Goal: Transaction & Acquisition: Book appointment/travel/reservation

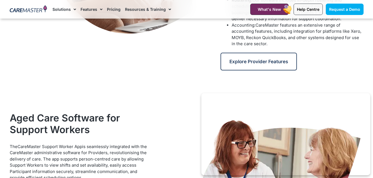
scroll to position [403, 0]
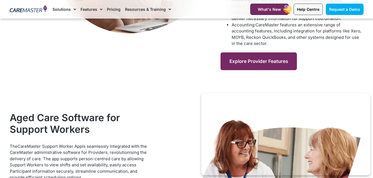
click at [244, 58] on link "Explore Provider Features" at bounding box center [258, 61] width 76 height 18
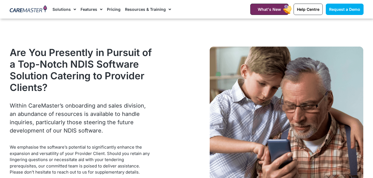
scroll to position [817, 0]
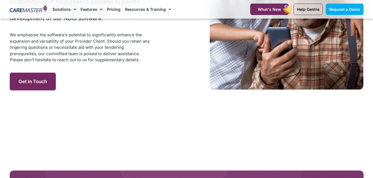
click at [49, 87] on link "Get in Touch" at bounding box center [33, 82] width 46 height 18
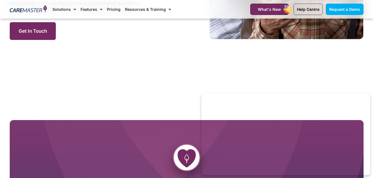
scroll to position [868, 0]
